Goal: Transaction & Acquisition: Purchase product/service

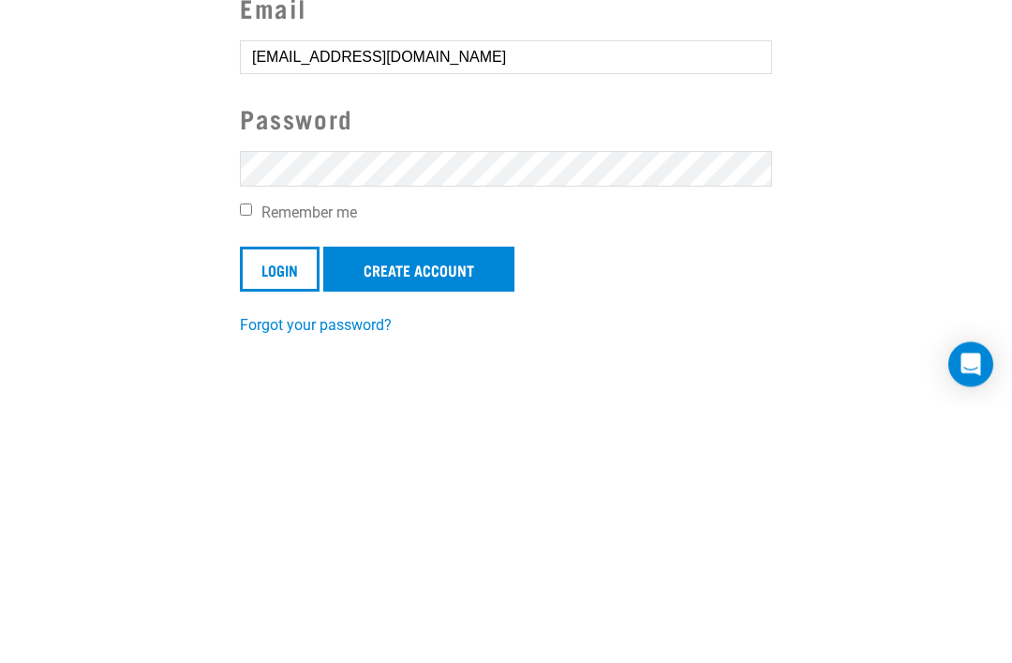
click at [280, 504] on input "Login" at bounding box center [280, 526] width 80 height 45
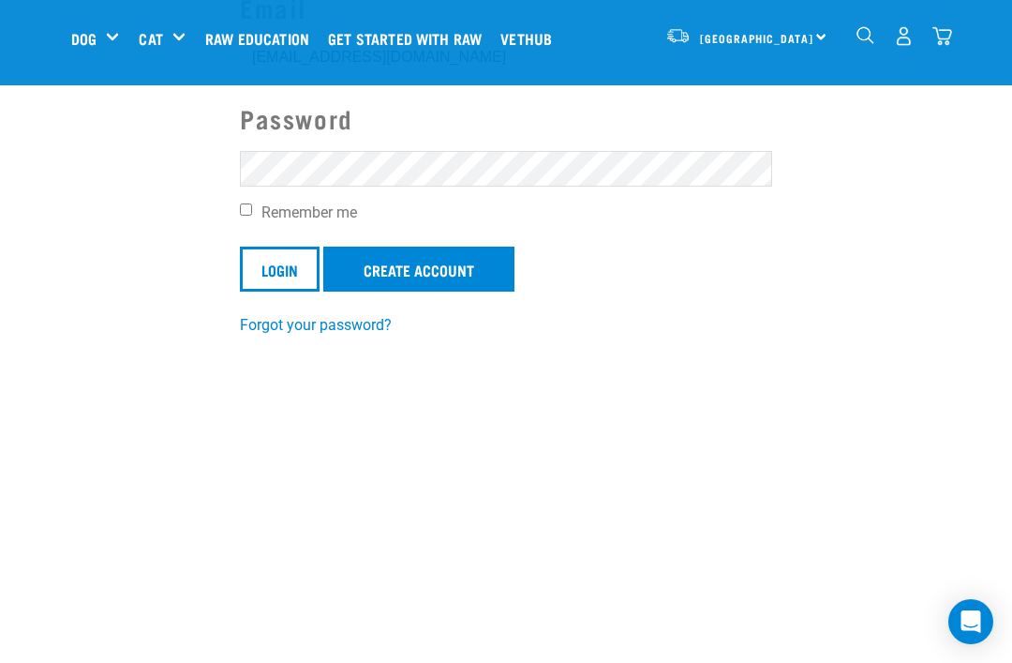
click at [282, 269] on input "Login" at bounding box center [280, 269] width 80 height 45
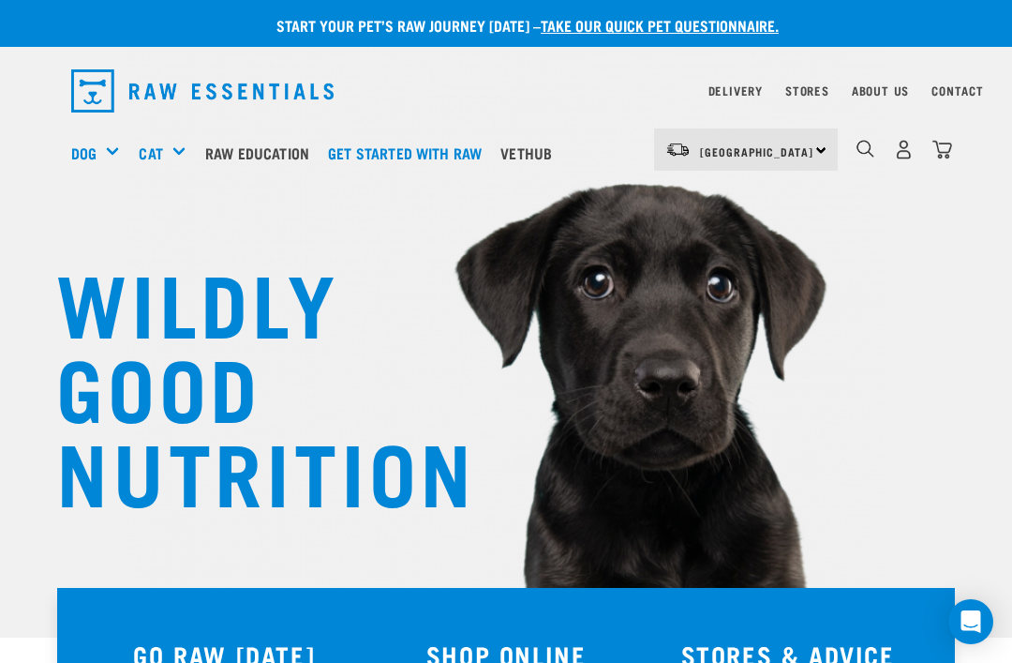
click at [739, 92] on link "Delivery" at bounding box center [736, 90] width 54 height 7
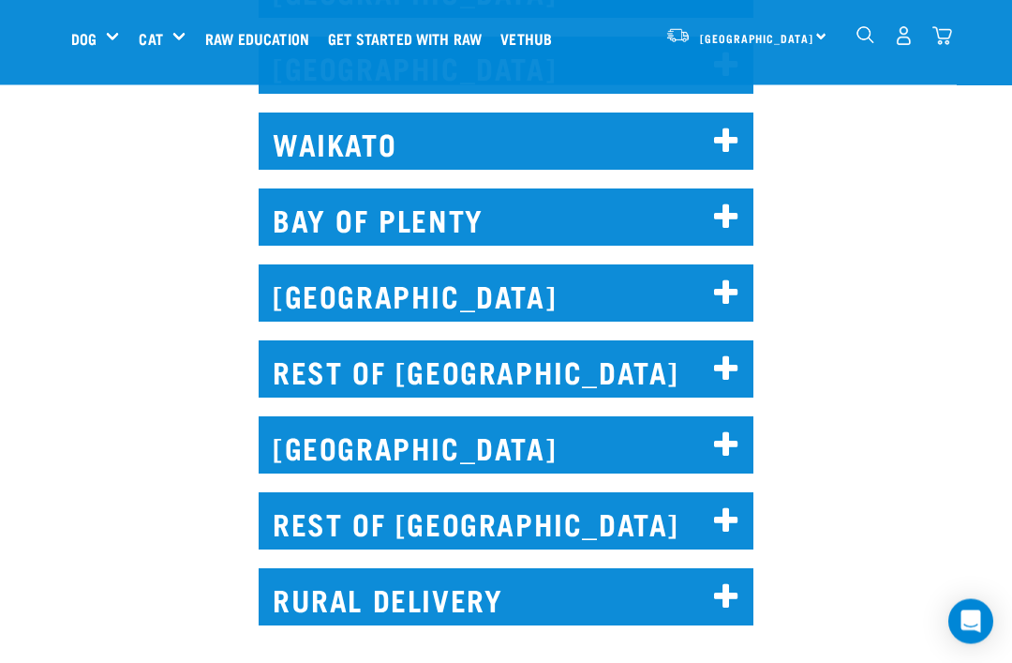
scroll to position [1086, 0]
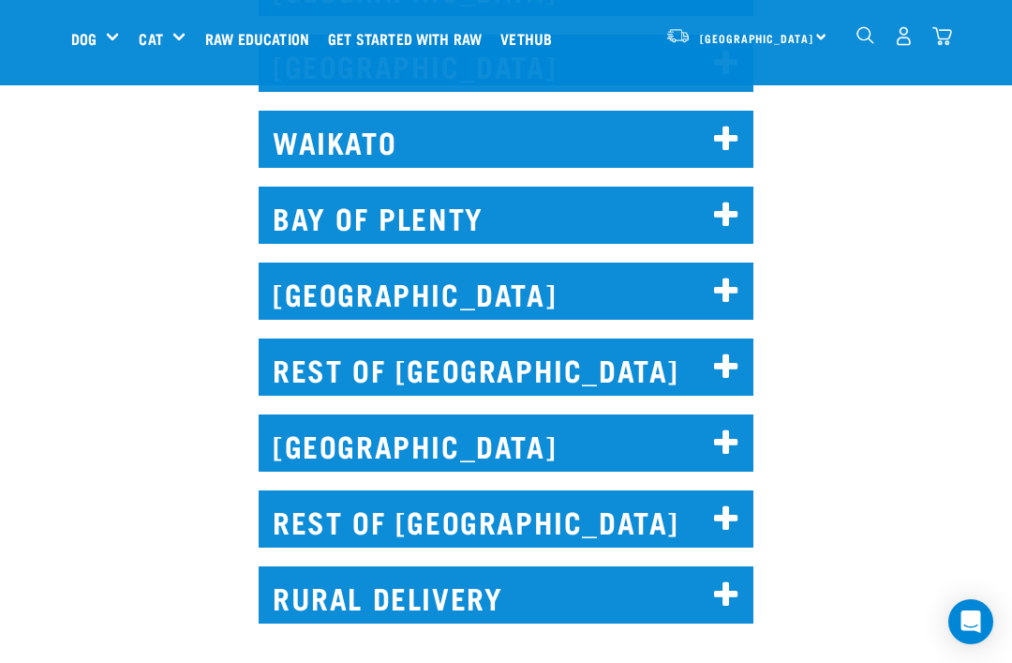
click at [726, 357] on icon at bounding box center [726, 367] width 25 height 30
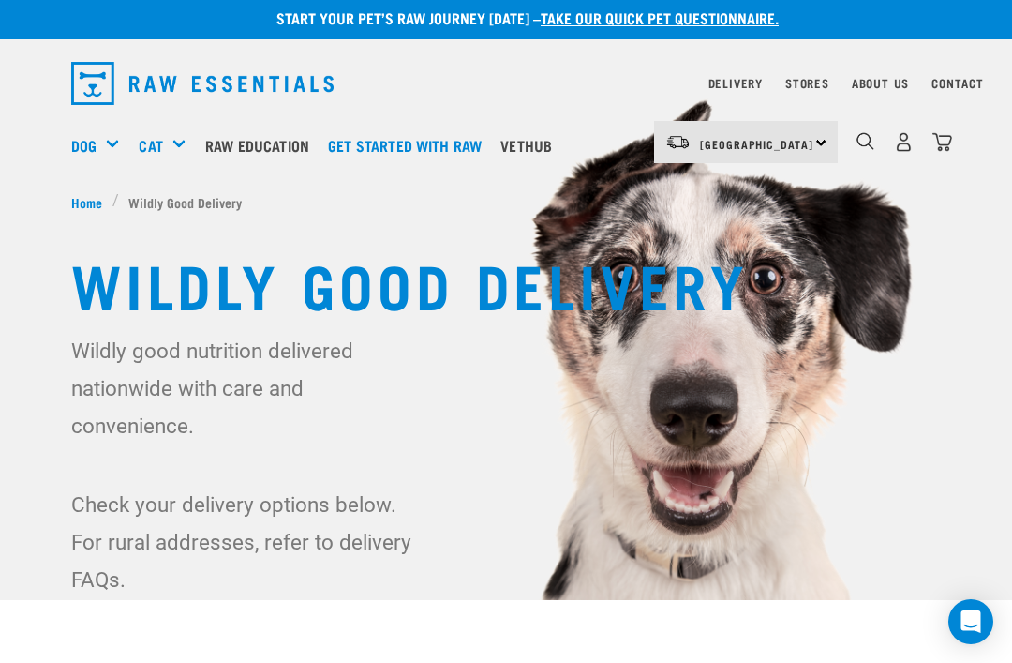
scroll to position [0, 0]
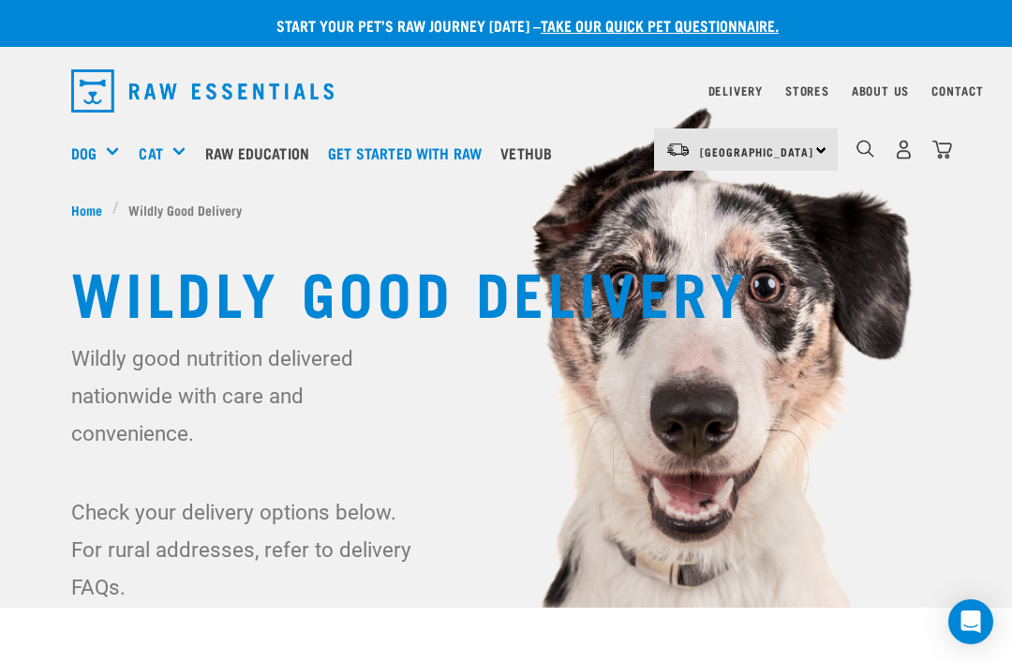
click at [0, 0] on div "Mixes & Minces" at bounding box center [0, 0] width 0 height 0
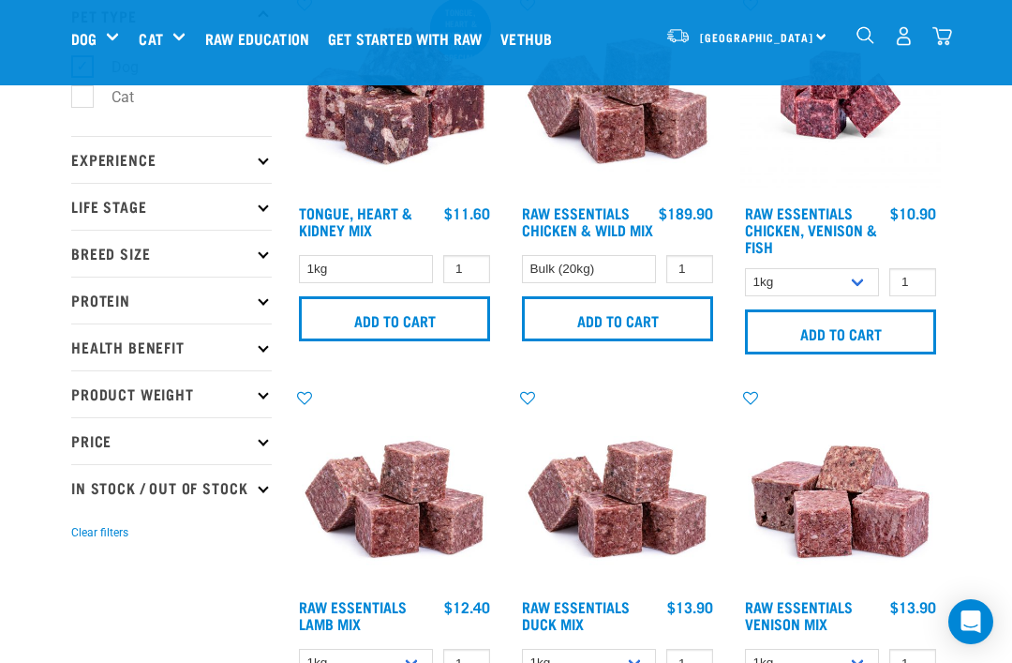
scroll to position [140, 0]
click at [626, 283] on select "Bulk (20kg)" at bounding box center [589, 270] width 134 height 29
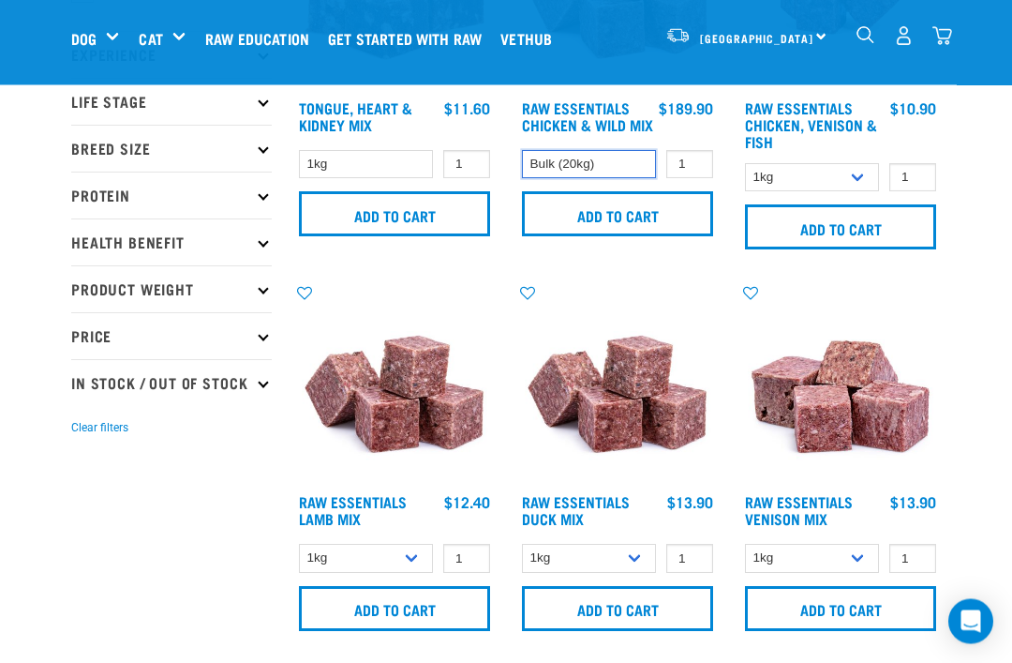
scroll to position [247, 0]
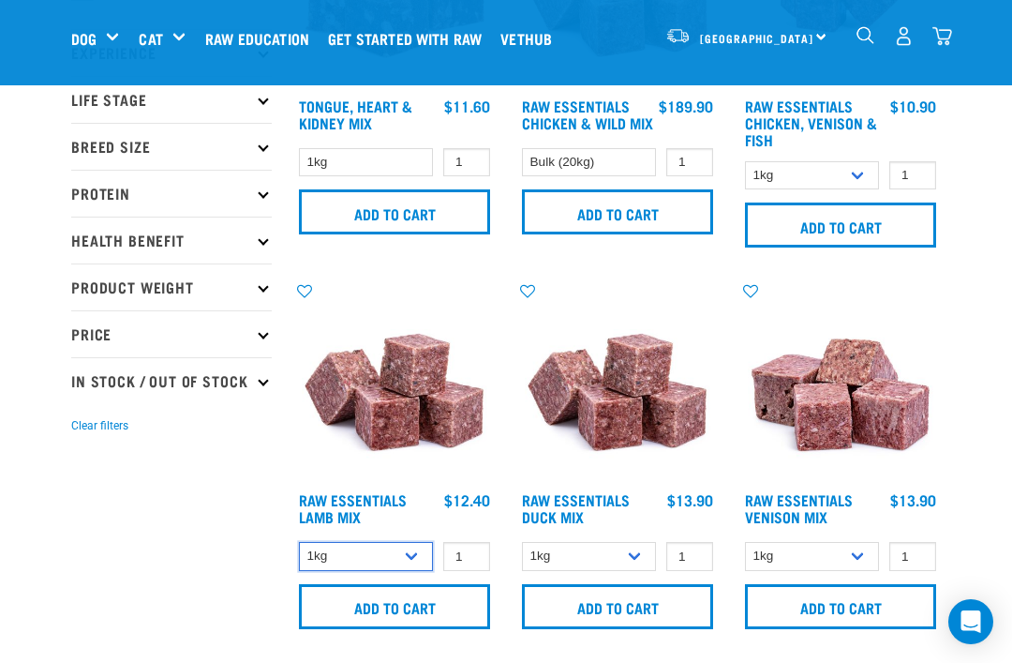
click at [412, 551] on select "1kg 3kg Bulk (10kg)" at bounding box center [366, 556] width 134 height 29
select select "24"
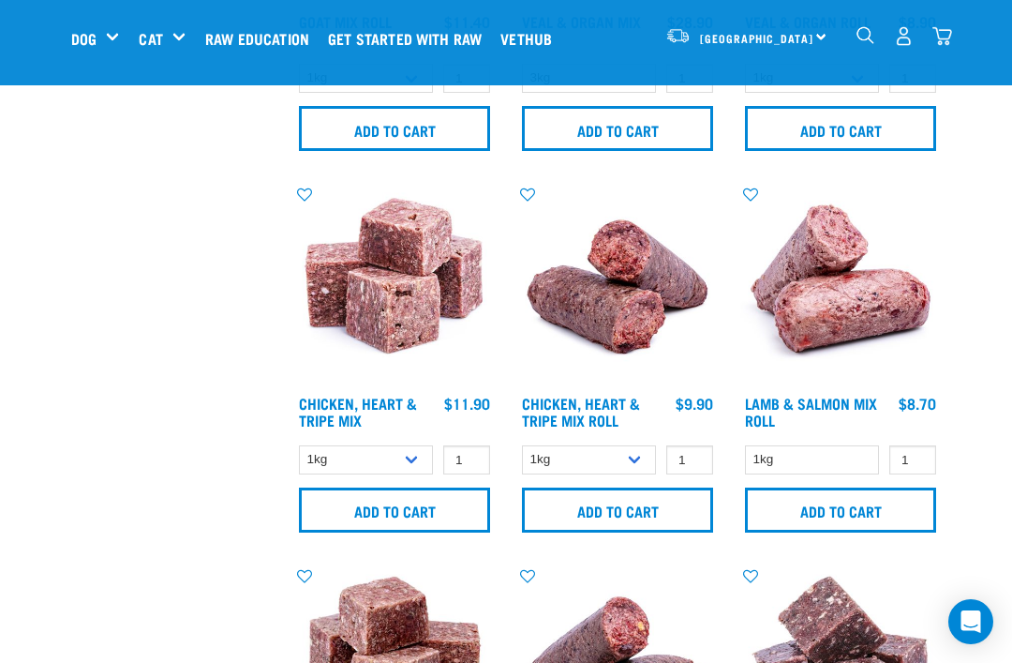
scroll to position [1489, 0]
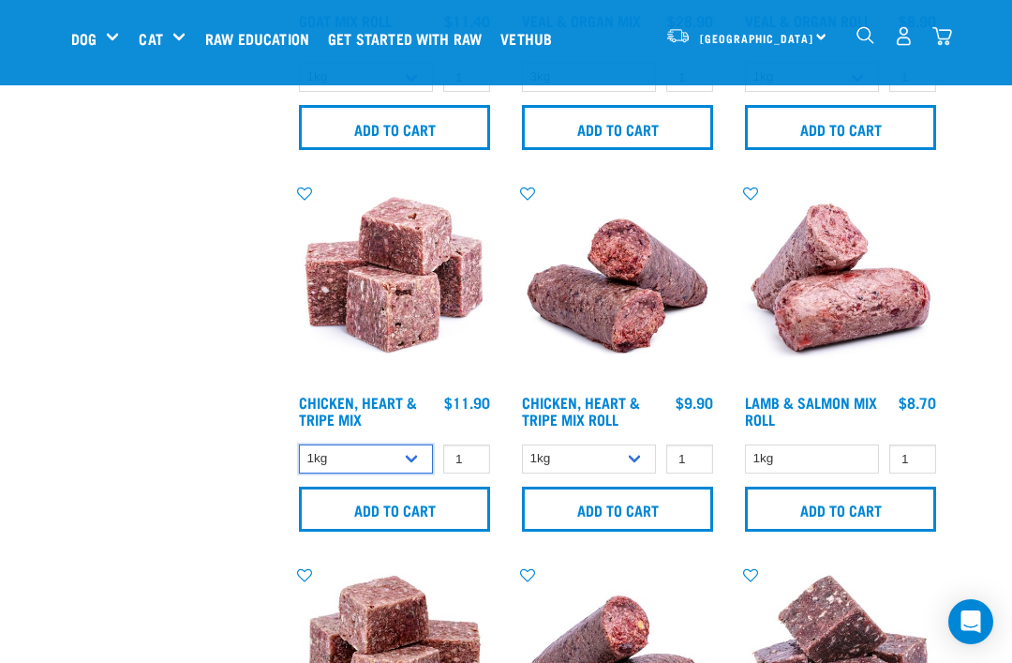
click at [412, 456] on select "1kg 3kg" at bounding box center [366, 458] width 134 height 29
select select "368"
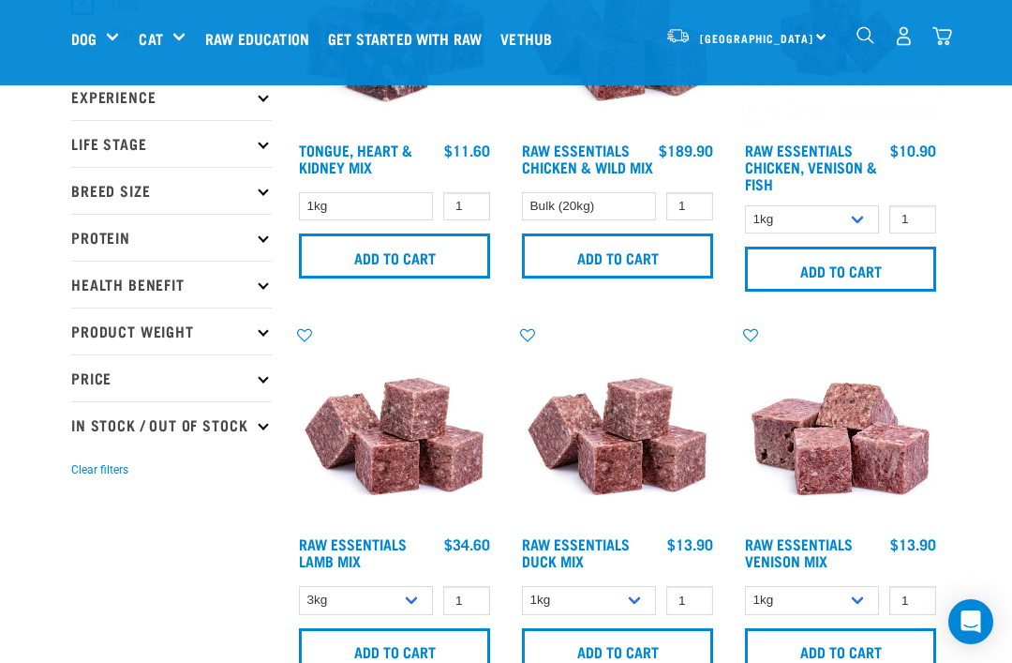
scroll to position [199, 0]
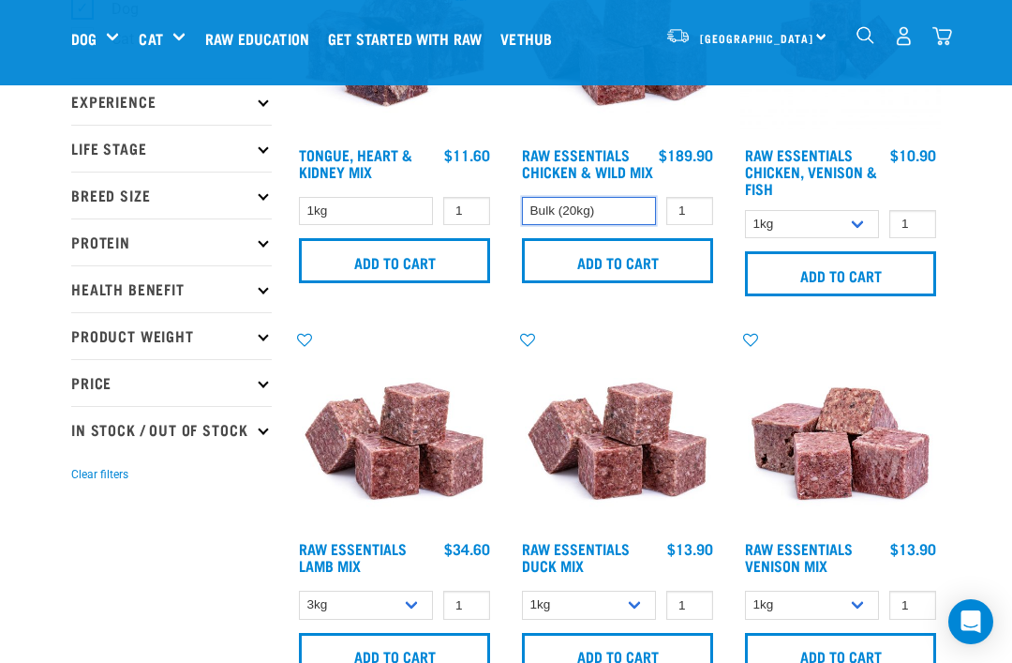
click at [626, 220] on select "Bulk (20kg)" at bounding box center [589, 211] width 134 height 29
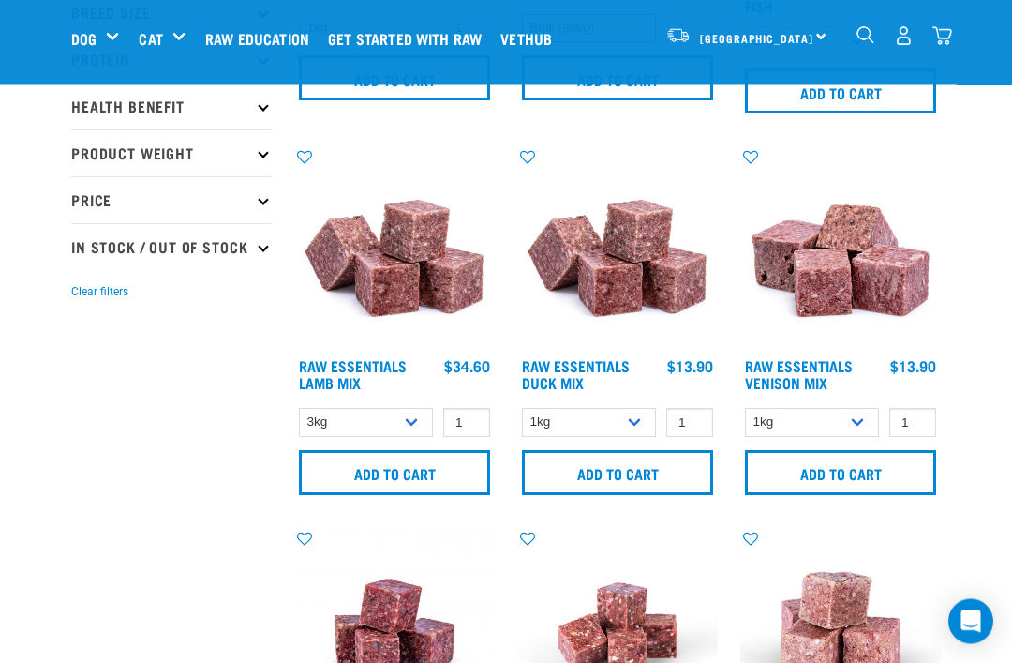
scroll to position [382, 0]
click at [431, 471] on input "Add to cart" at bounding box center [394, 472] width 191 height 45
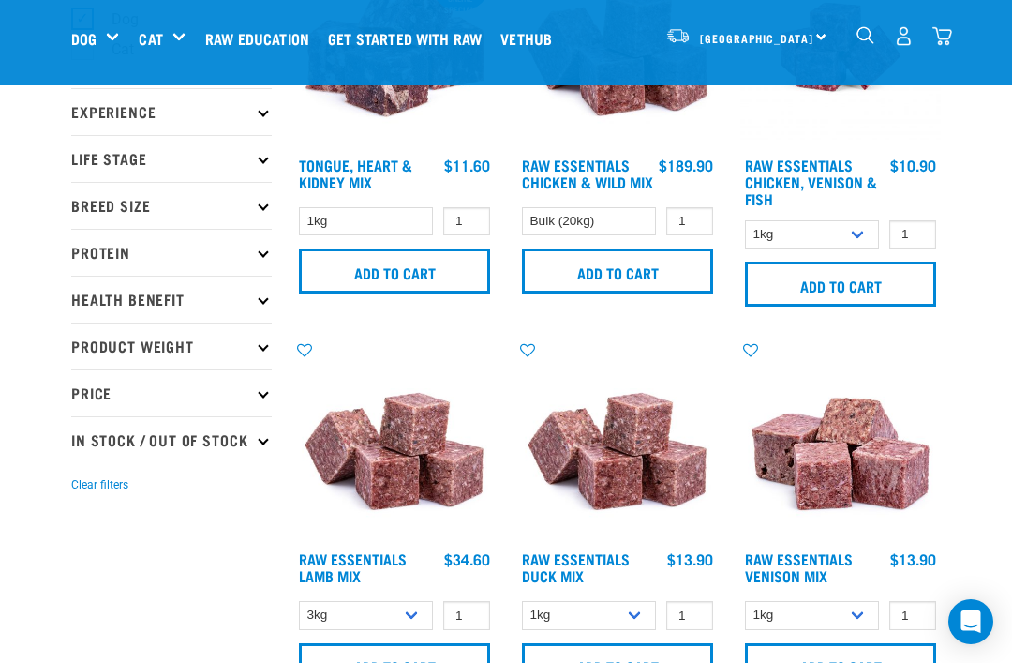
scroll to position [181, 0]
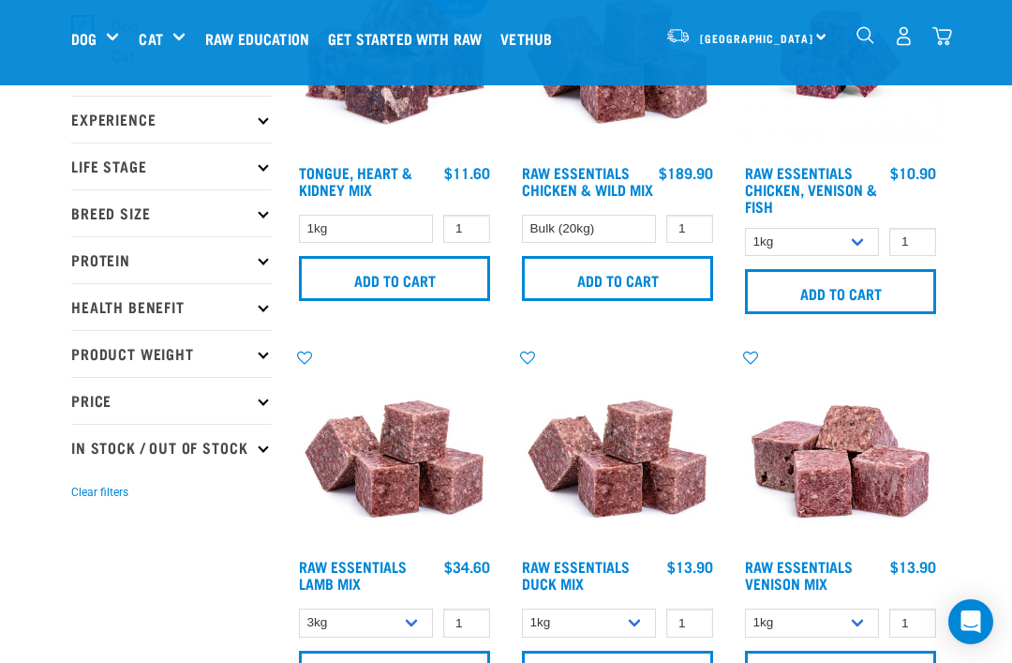
click at [943, 40] on img "dropdown navigation" at bounding box center [943, 36] width 20 height 20
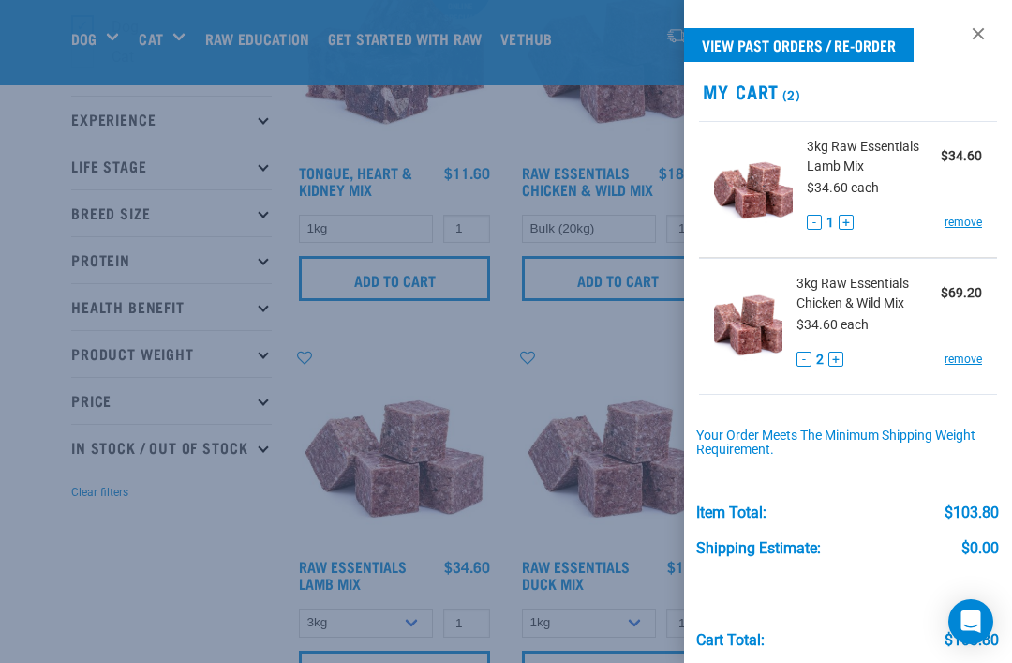
click at [801, 366] on button "-" at bounding box center [804, 359] width 15 height 15
click at [798, 366] on button "-" at bounding box center [804, 359] width 15 height 15
click at [797, 361] on button "-" at bounding box center [804, 359] width 15 height 15
click at [798, 357] on button "-" at bounding box center [804, 359] width 15 height 15
click at [966, 353] on link "remove" at bounding box center [963, 359] width 37 height 17
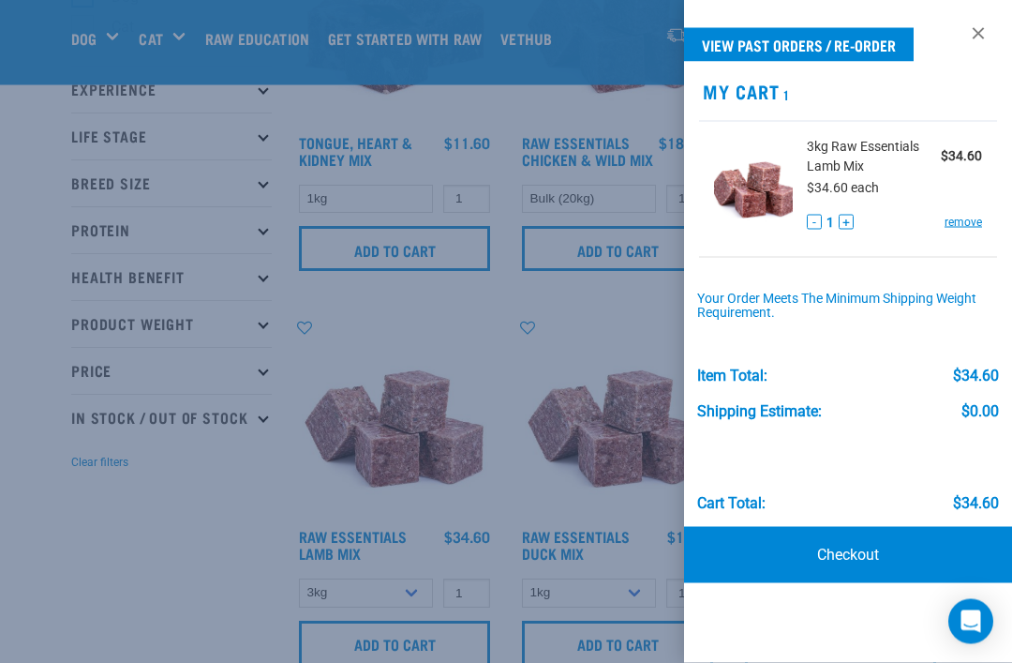
scroll to position [212, 0]
click at [458, 318] on div at bounding box center [506, 331] width 1012 height 663
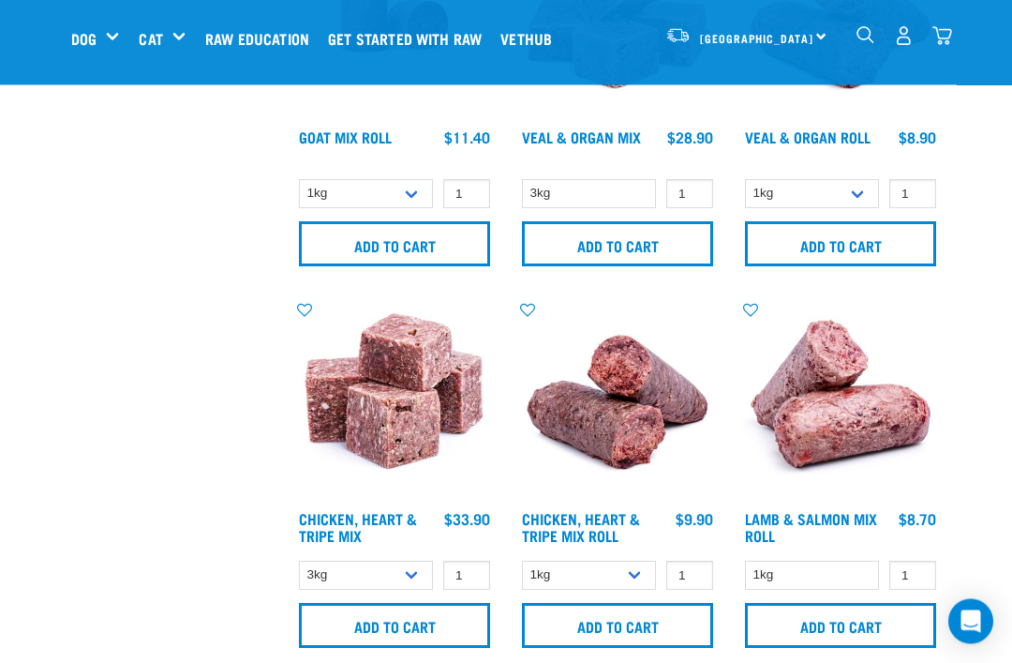
scroll to position [1372, 0]
click at [452, 629] on input "Add to cart" at bounding box center [394, 625] width 191 height 45
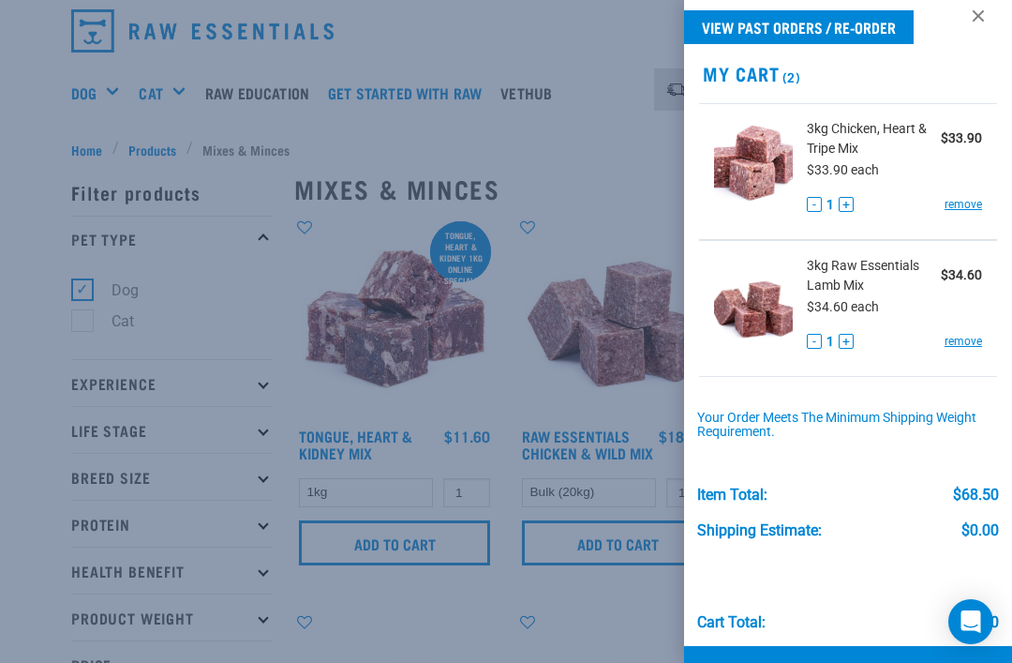
scroll to position [68, 0]
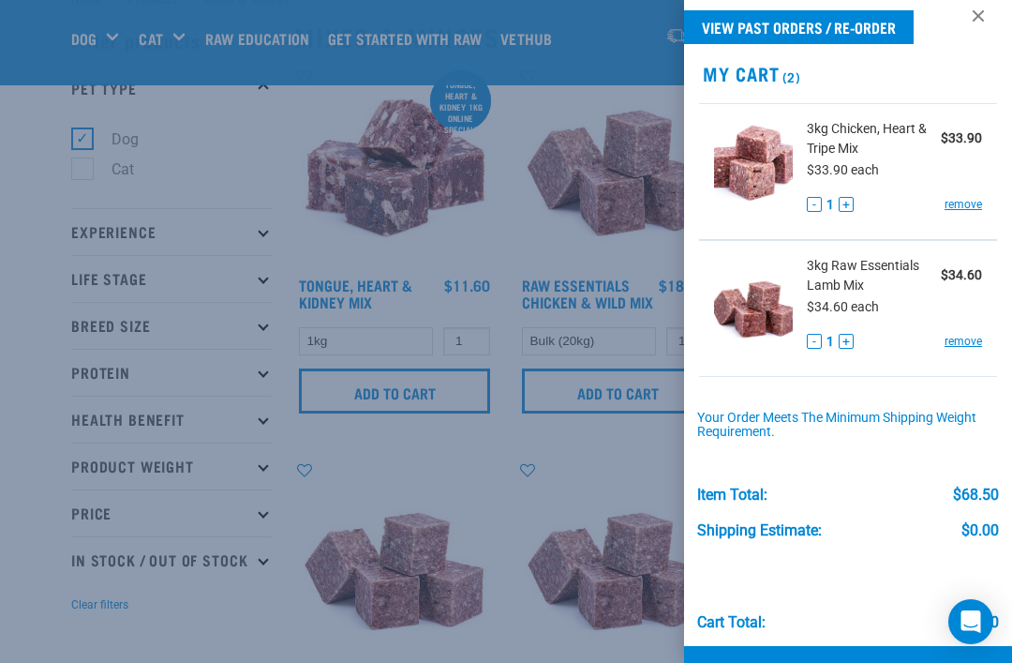
click at [860, 661] on link "Checkout" at bounding box center [848, 674] width 328 height 56
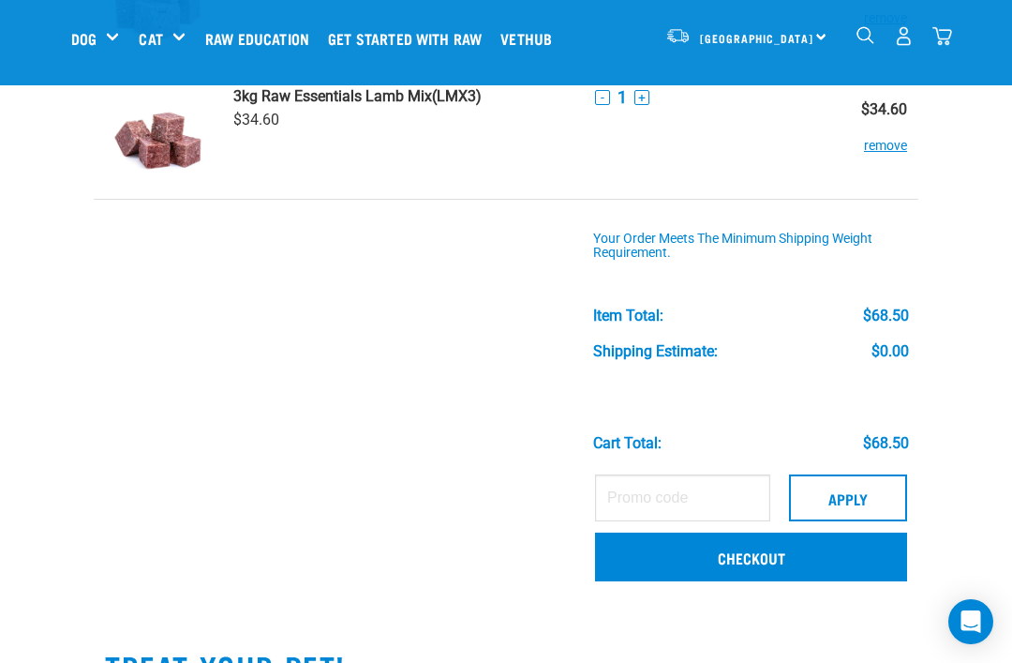
scroll to position [213, 0]
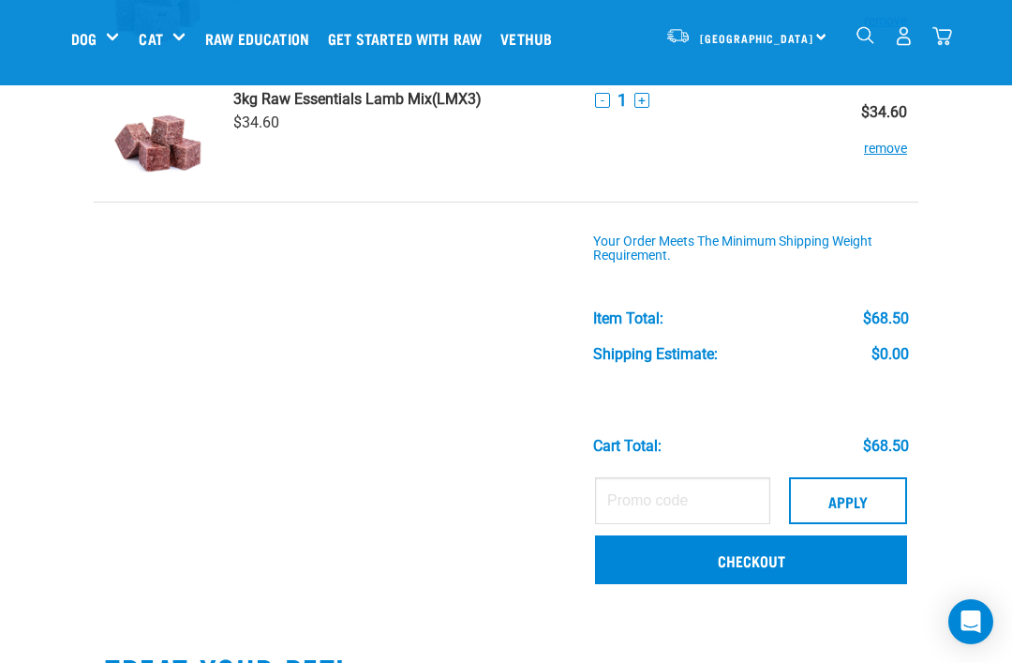
click at [859, 556] on link "Checkout" at bounding box center [751, 559] width 312 height 49
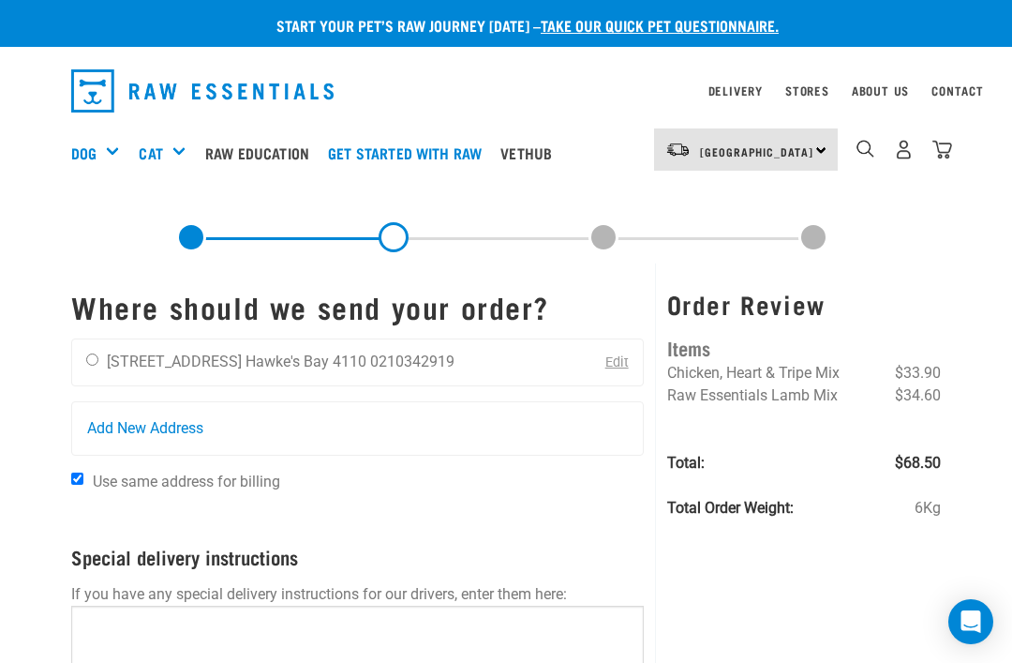
click at [93, 354] on input "radio" at bounding box center [92, 359] width 12 height 12
radio input "true"
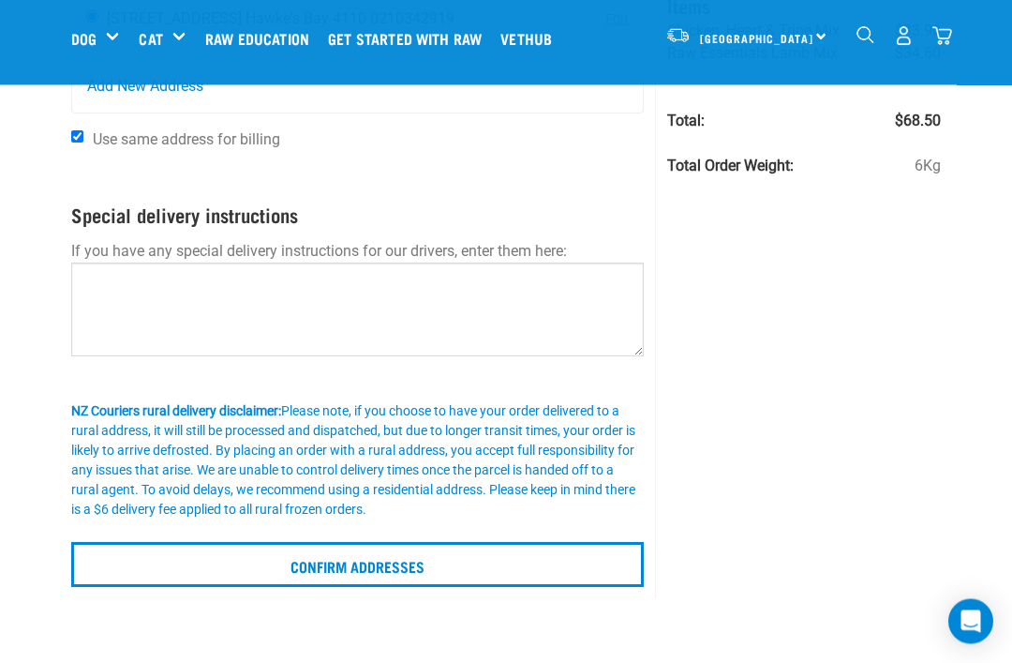
scroll to position [202, 0]
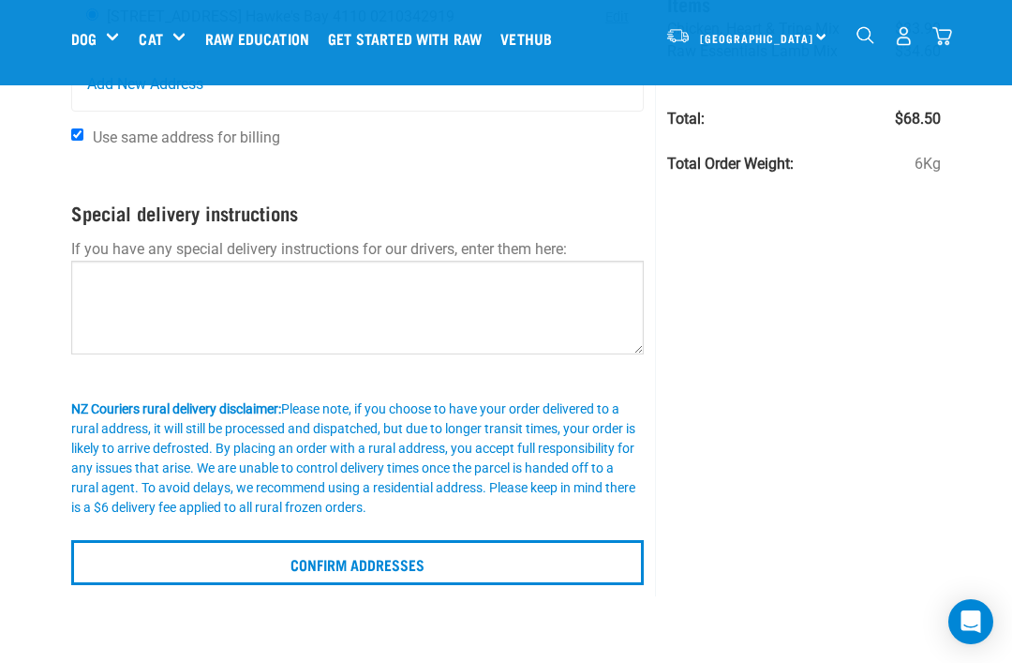
click at [393, 552] on input "Confirm addresses" at bounding box center [357, 562] width 573 height 45
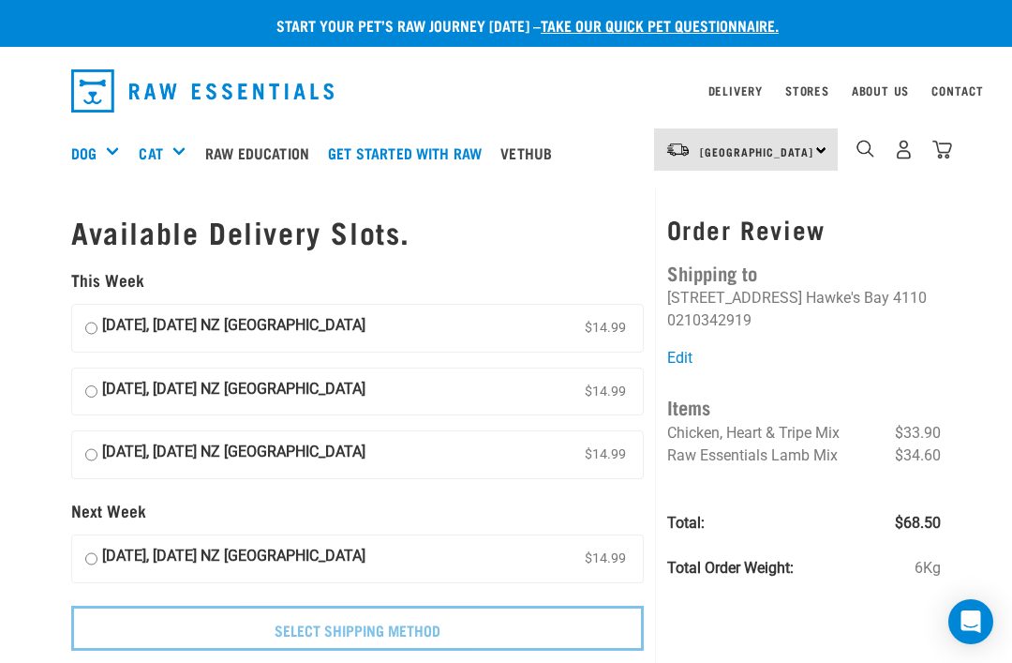
click at [85, 320] on input "[DATE], [DATE] NZ [GEOGRAPHIC_DATA] $14.99" at bounding box center [91, 328] width 12 height 28
radio input "true"
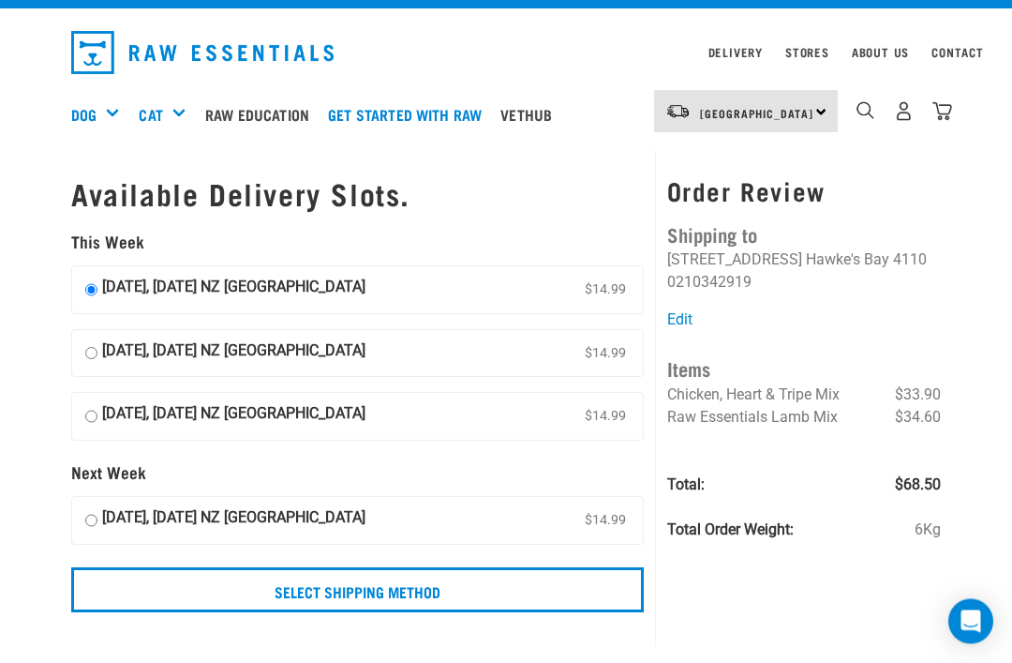
scroll to position [38, 0]
click at [687, 319] on link "Edit" at bounding box center [679, 319] width 25 height 18
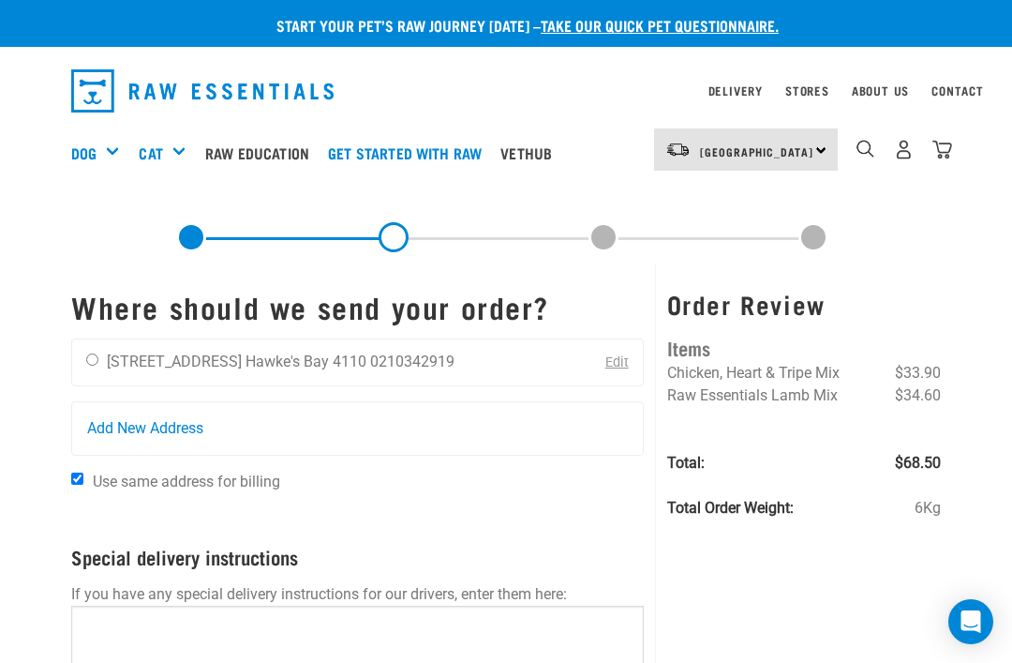
click at [941, 151] on img "dropdown navigation" at bounding box center [943, 150] width 20 height 20
click at [957, 142] on nav "North Island North Island South Island Dog Shop All Dog Rolls Cat" at bounding box center [506, 152] width 1012 height 75
click at [957, 143] on nav "North Island North Island South Island Dog Shop All Dog Rolls Cat" at bounding box center [506, 152] width 1012 height 75
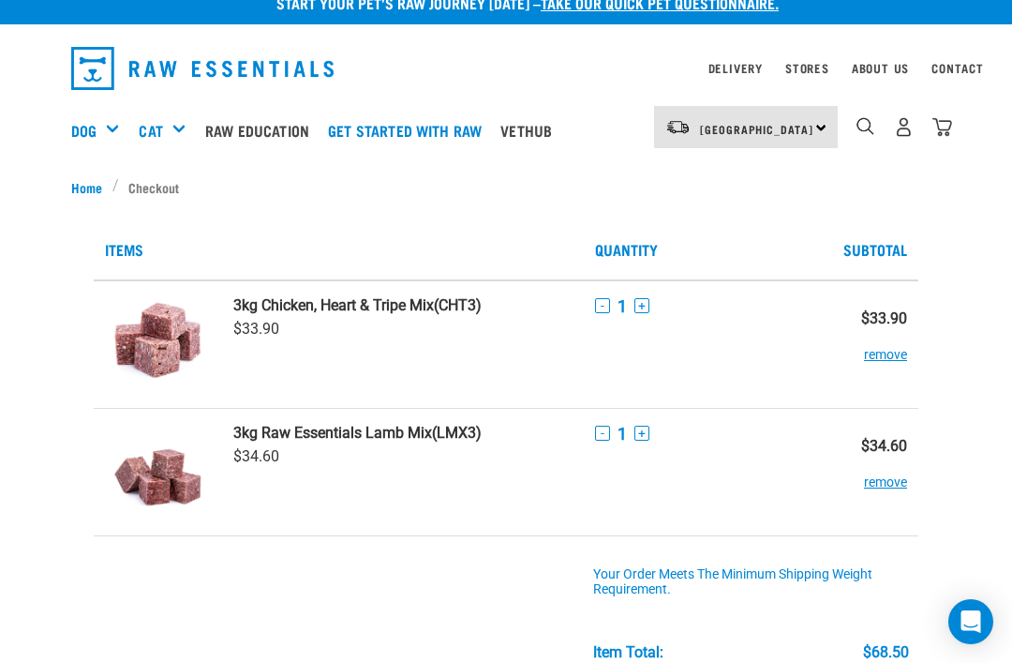
scroll to position [21, 0]
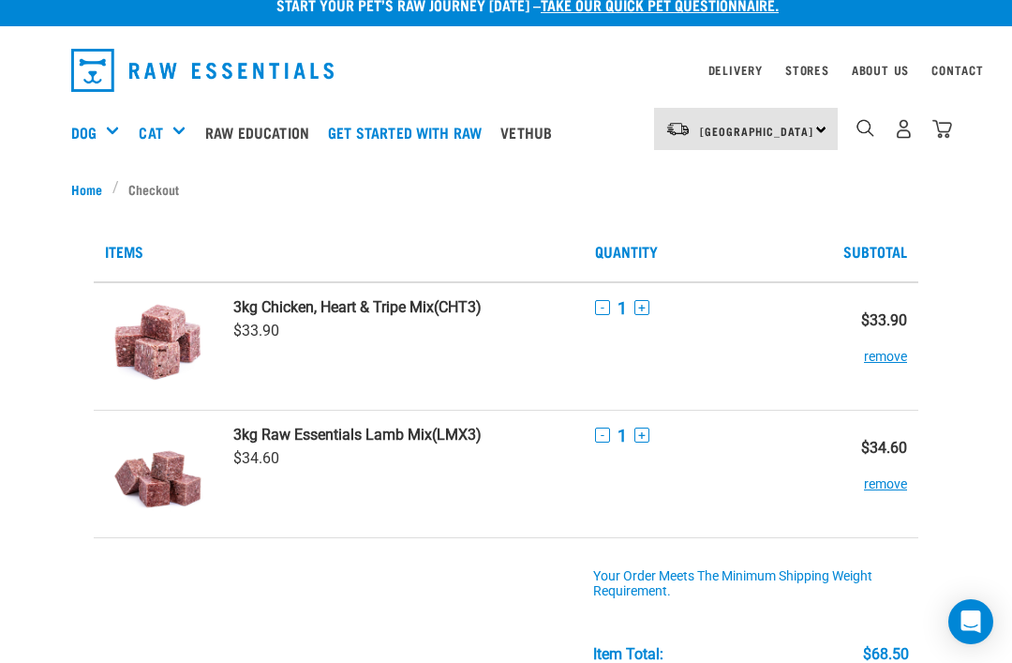
click at [644, 433] on button "+" at bounding box center [642, 434] width 15 height 15
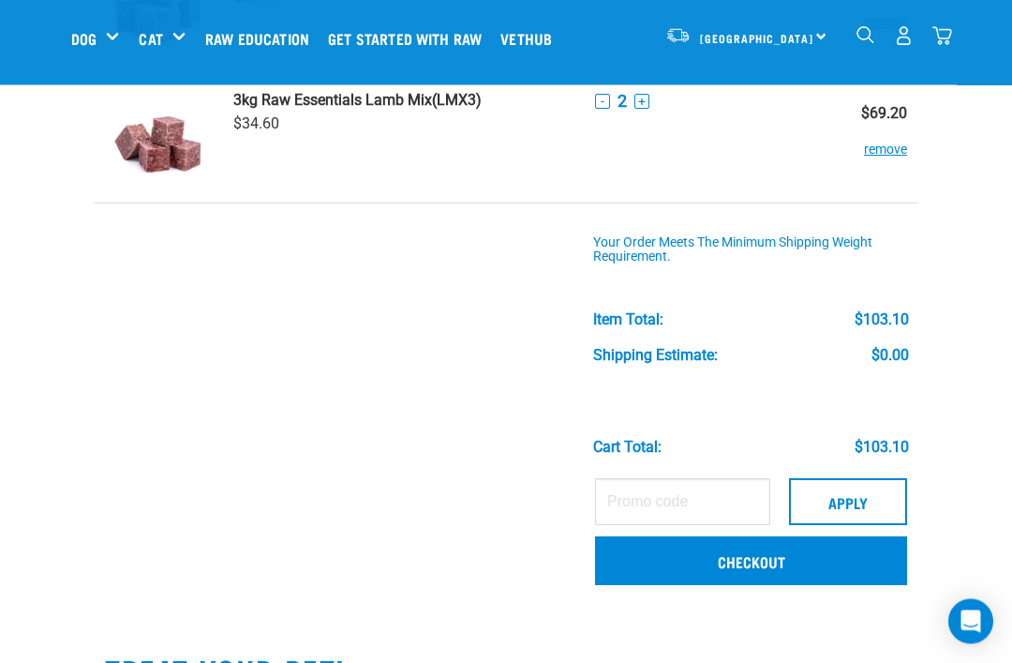
scroll to position [217, 0]
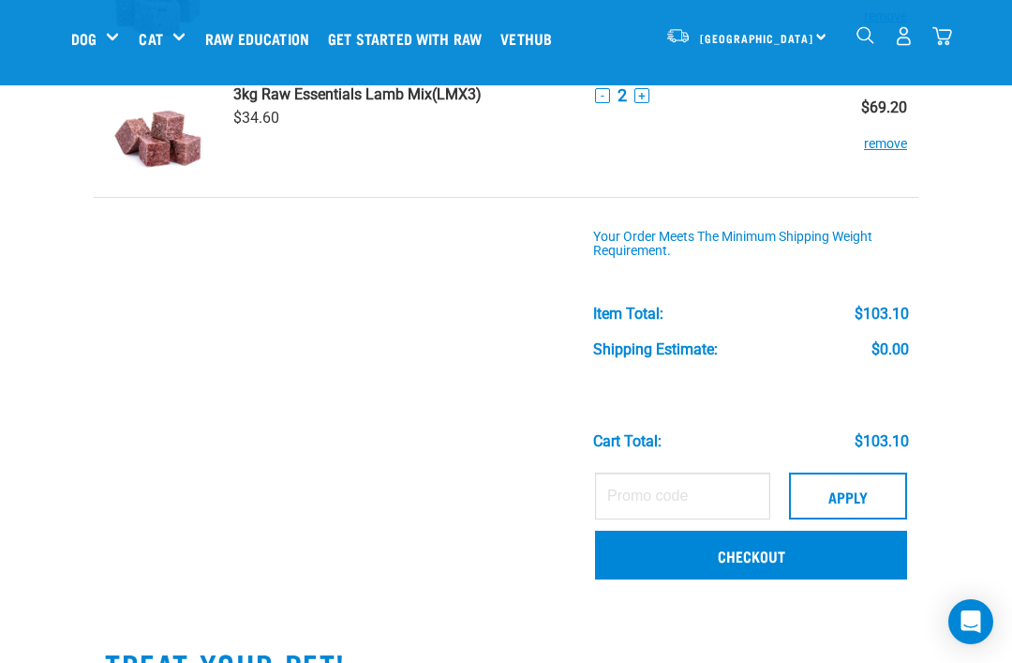
click at [768, 555] on link "Checkout" at bounding box center [751, 555] width 312 height 49
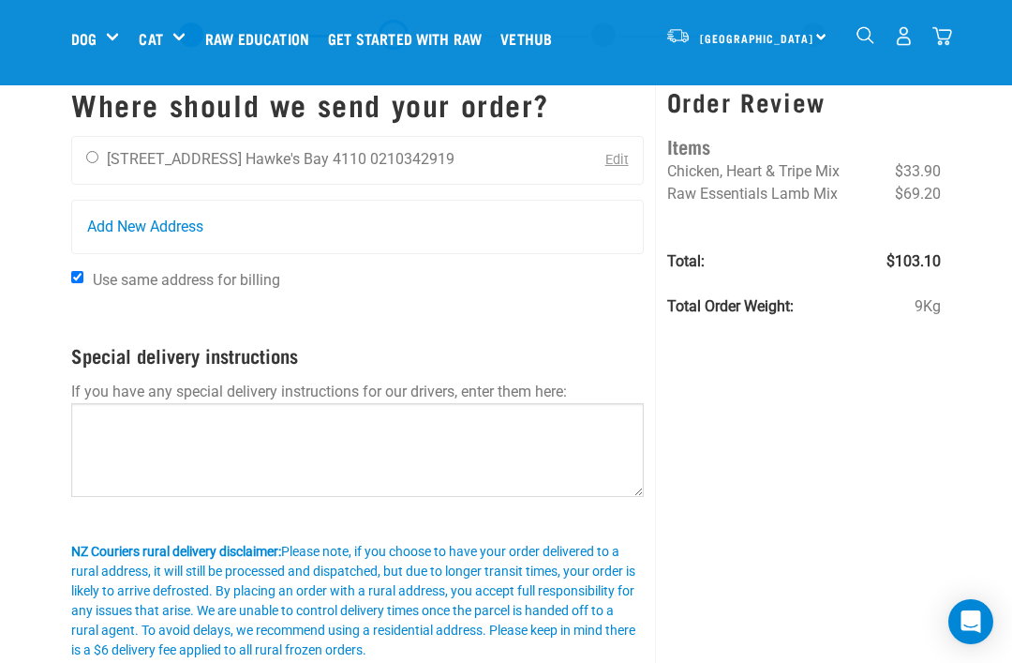
scroll to position [52, 0]
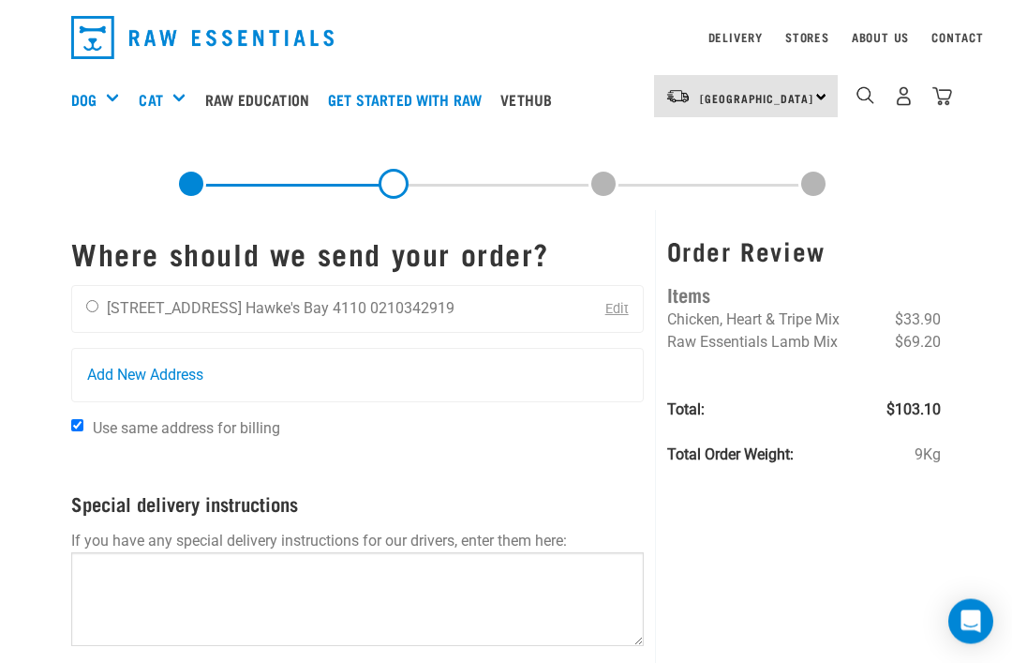
click at [91, 309] on input "radio" at bounding box center [92, 307] width 12 height 12
radio input "true"
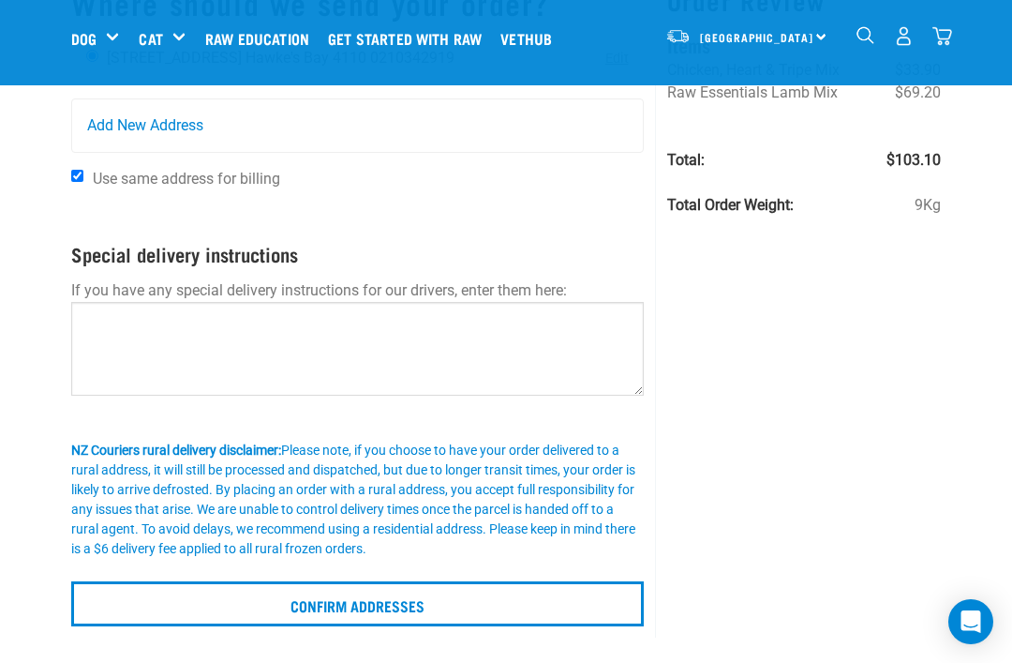
scroll to position [163, 0]
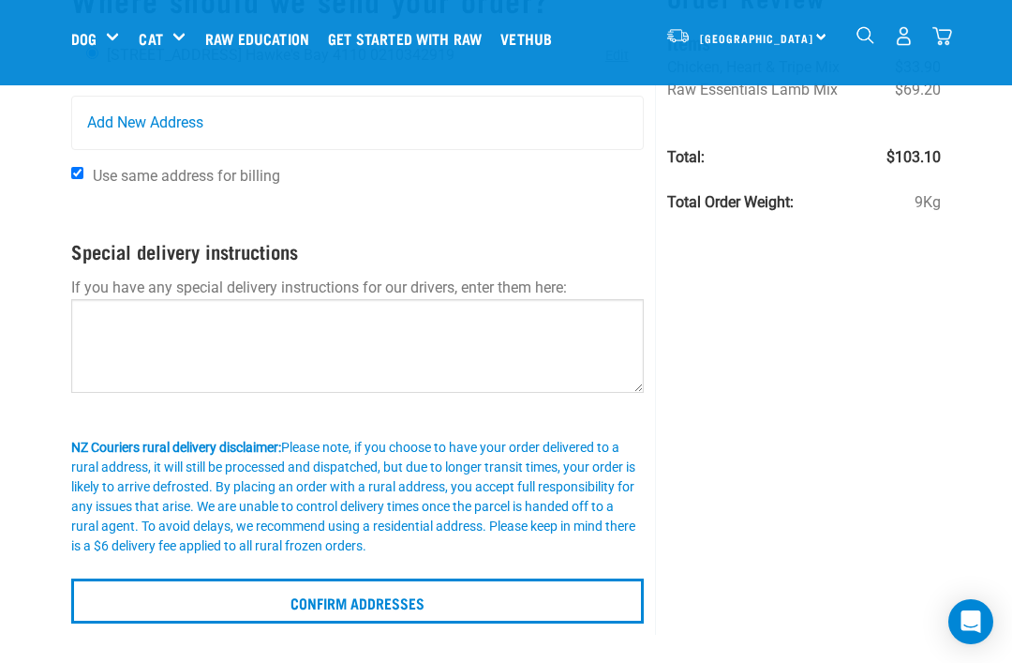
click at [441, 590] on input "Confirm addresses" at bounding box center [357, 600] width 573 height 45
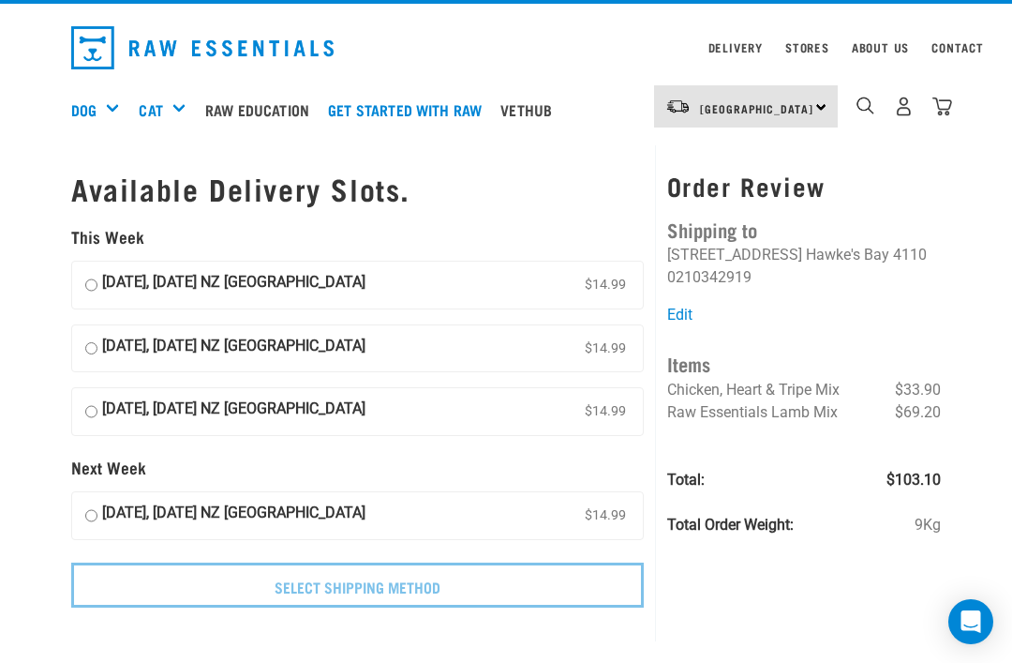
scroll to position [44, 0]
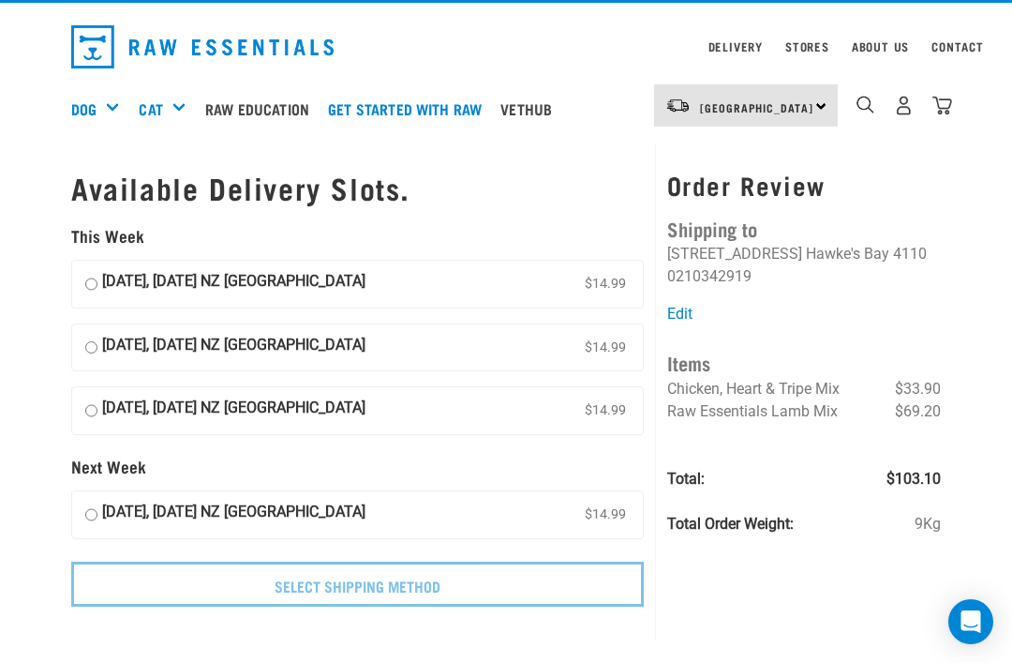
click at [93, 272] on input "[DATE], [DATE] NZ [GEOGRAPHIC_DATA] $14.99" at bounding box center [91, 284] width 12 height 28
radio input "true"
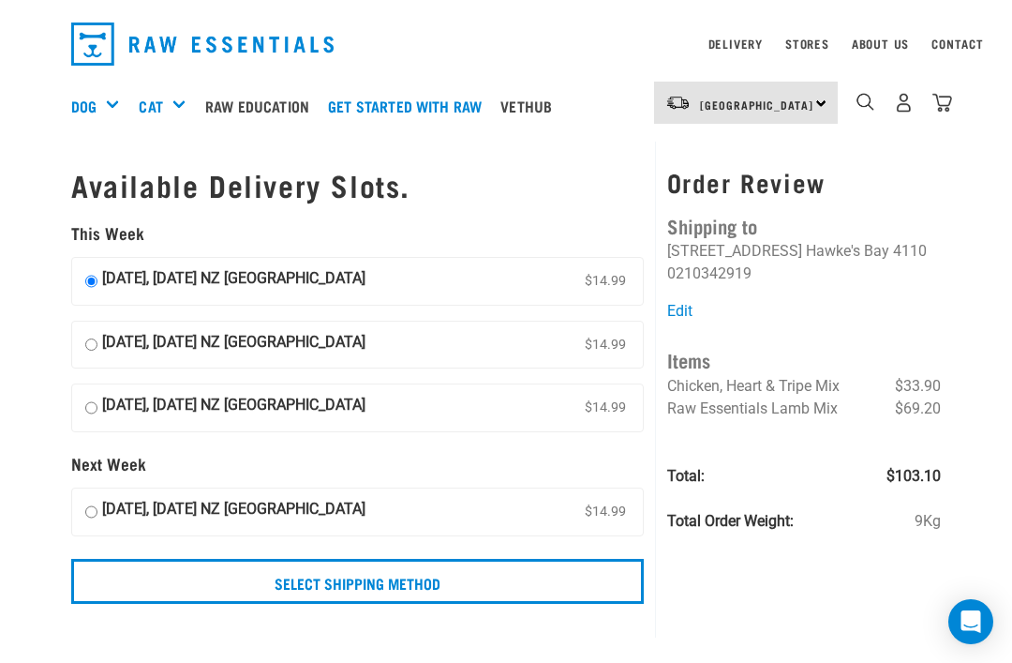
scroll to position [48, 0]
click at [426, 577] on input "Select Shipping Method" at bounding box center [357, 580] width 573 height 45
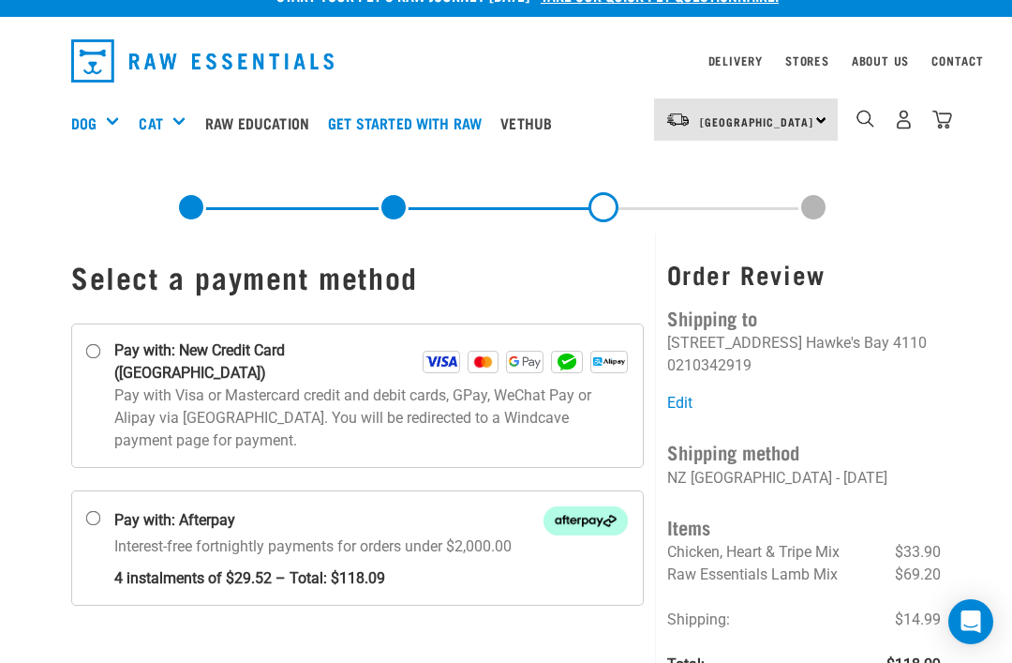
scroll to position [29, 0]
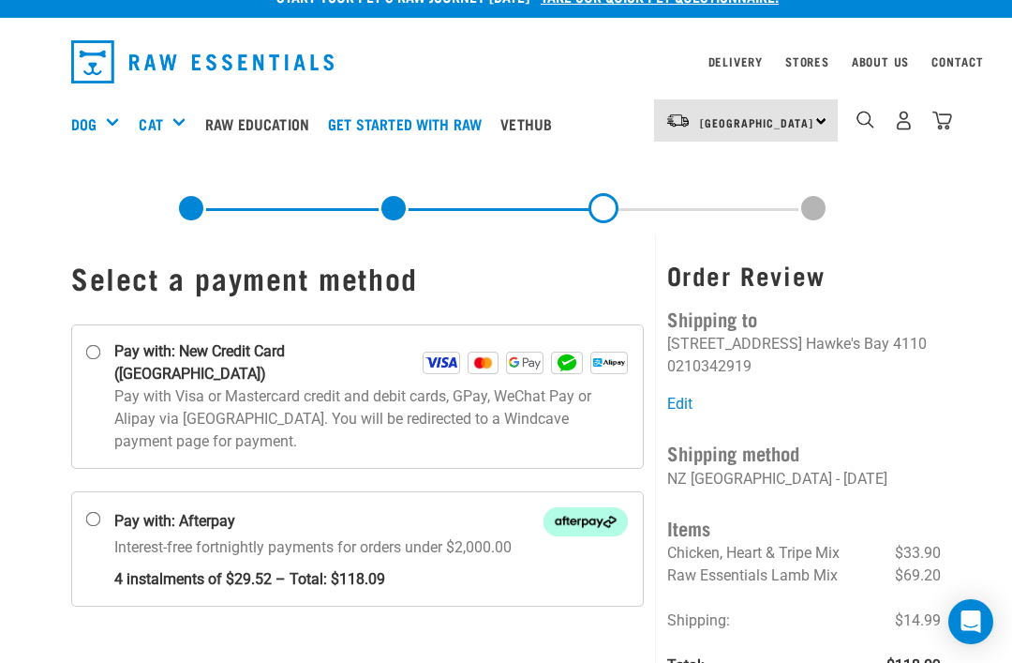
click at [87, 353] on input "Pay with: New Credit Card ([GEOGRAPHIC_DATA])" at bounding box center [93, 352] width 15 height 15
radio input "true"
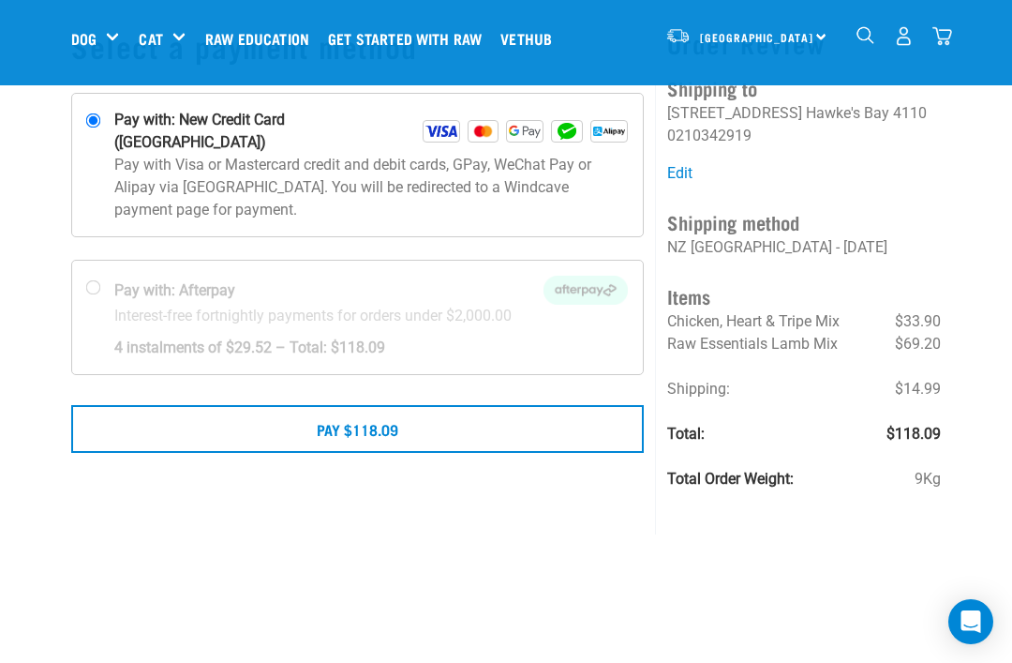
scroll to position [115, 0]
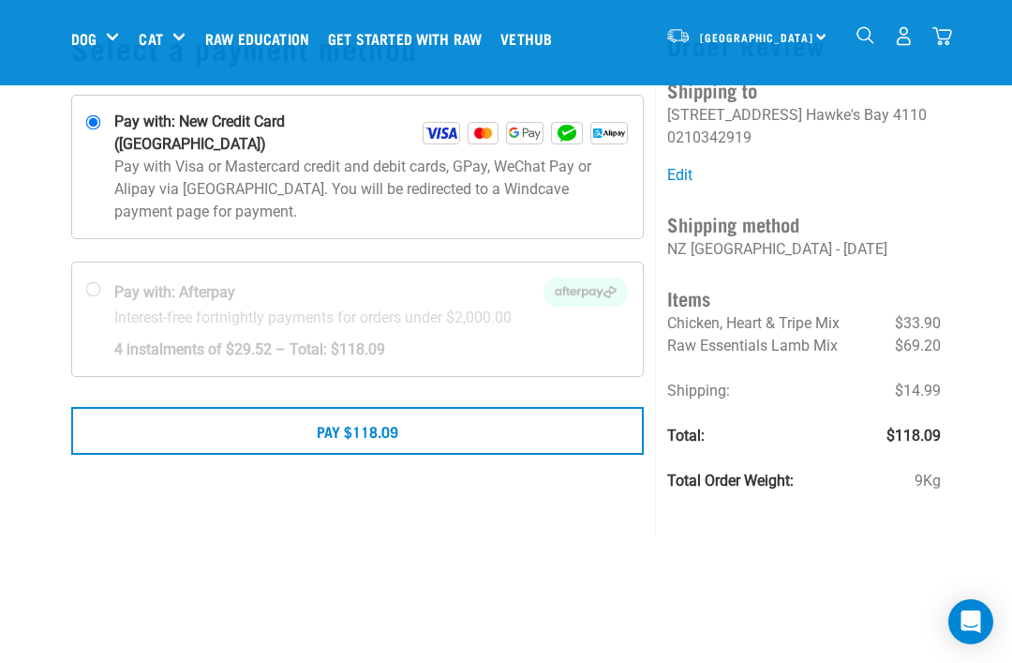
click at [399, 411] on button "Pay $118.09" at bounding box center [357, 430] width 573 height 47
